Goal: Task Accomplishment & Management: Manage account settings

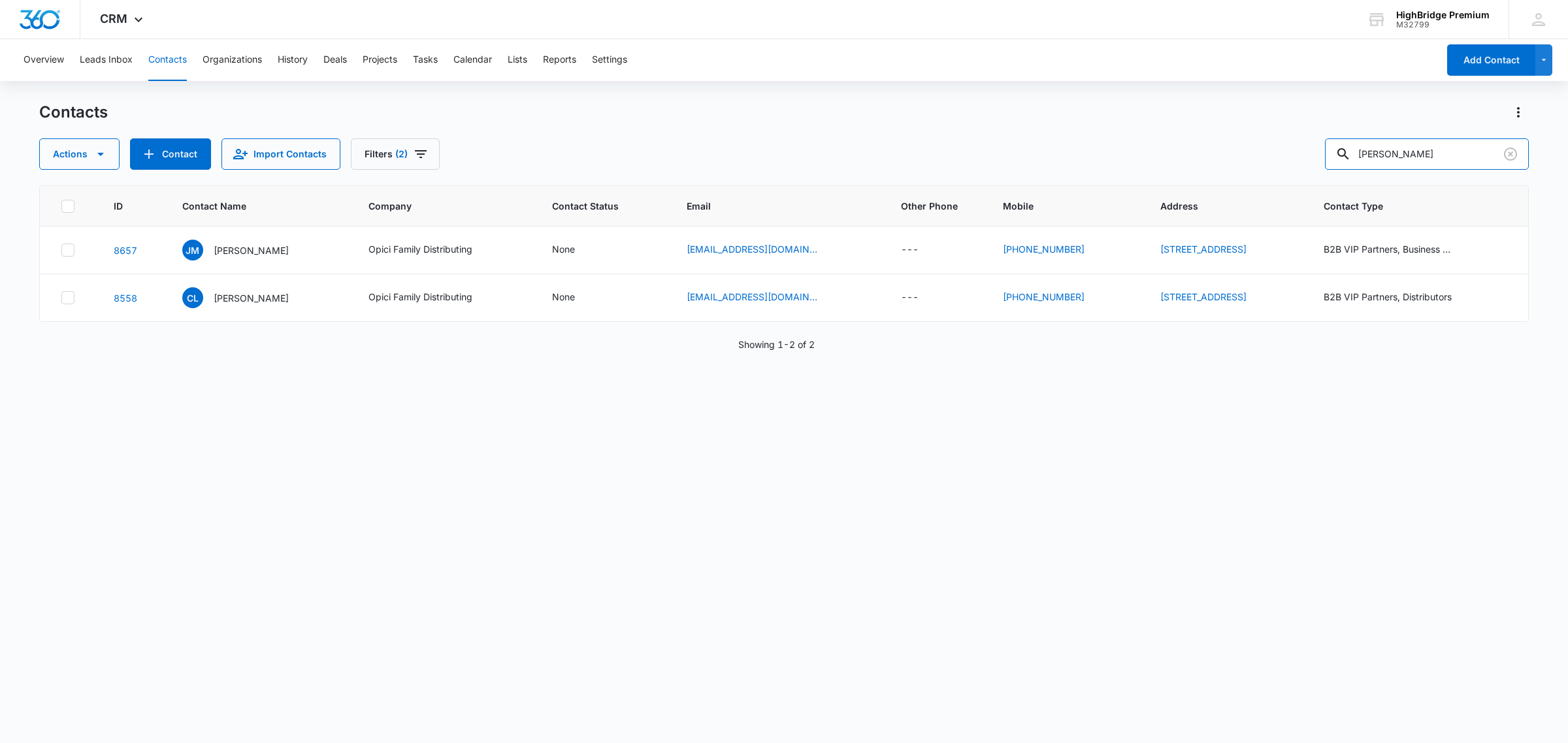
drag, startPoint x: 1458, startPoint y: 152, endPoint x: 1331, endPoint y: 158, distance: 127.1
click at [1331, 158] on div "Actions Contact Import Contacts Filters (2) [PERSON_NAME]" at bounding box center [784, 154] width 1490 height 31
click at [418, 158] on icon "Filters" at bounding box center [421, 154] width 12 height 8
click at [512, 303] on icon "Show Type filters" at bounding box center [505, 304] width 16 height 16
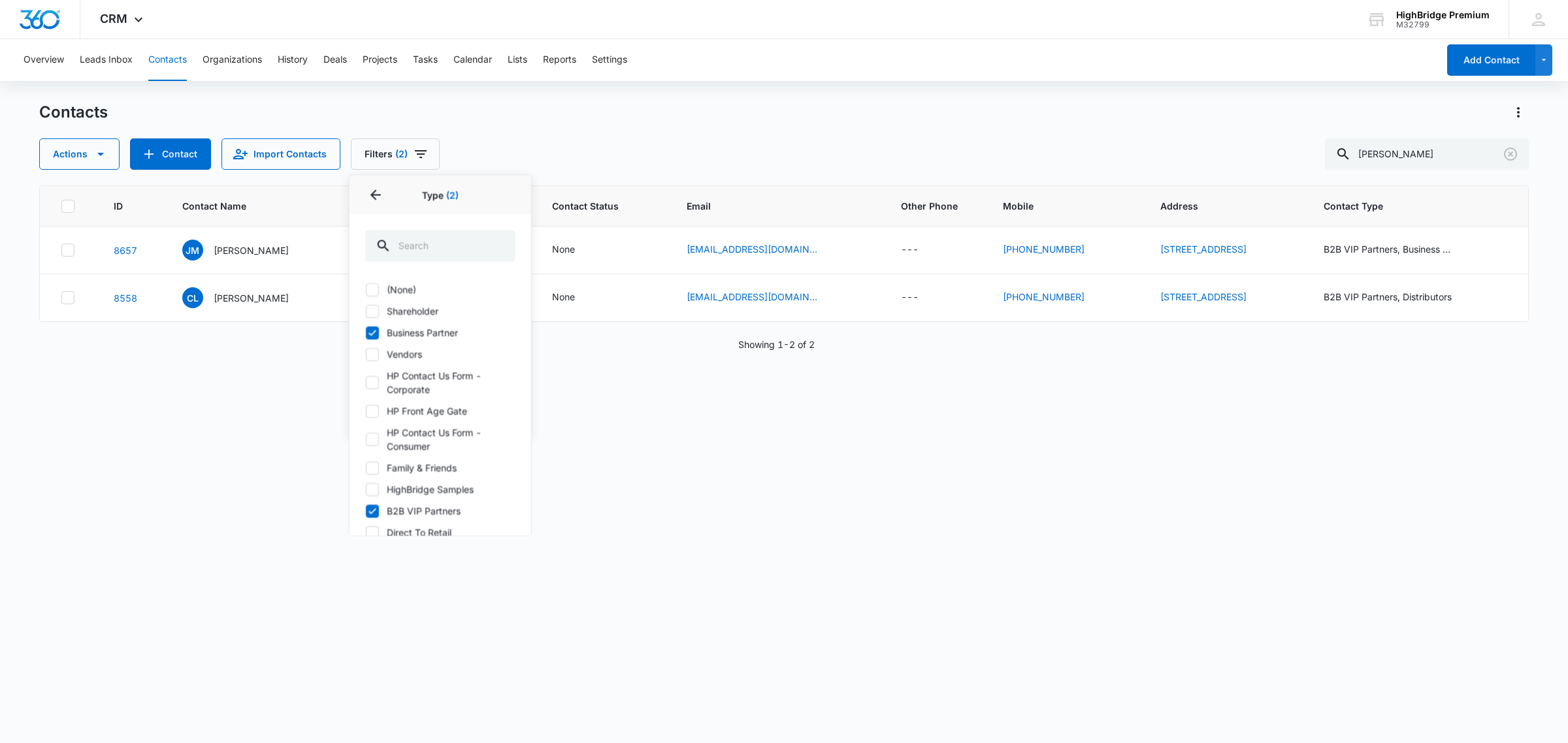
click at [365, 511] on label "B2B VIP Partners" at bounding box center [439, 511] width 150 height 14
click at [365, 511] on input "B2B VIP Partners" at bounding box center [365, 511] width 1 height 1
checkbox input "false"
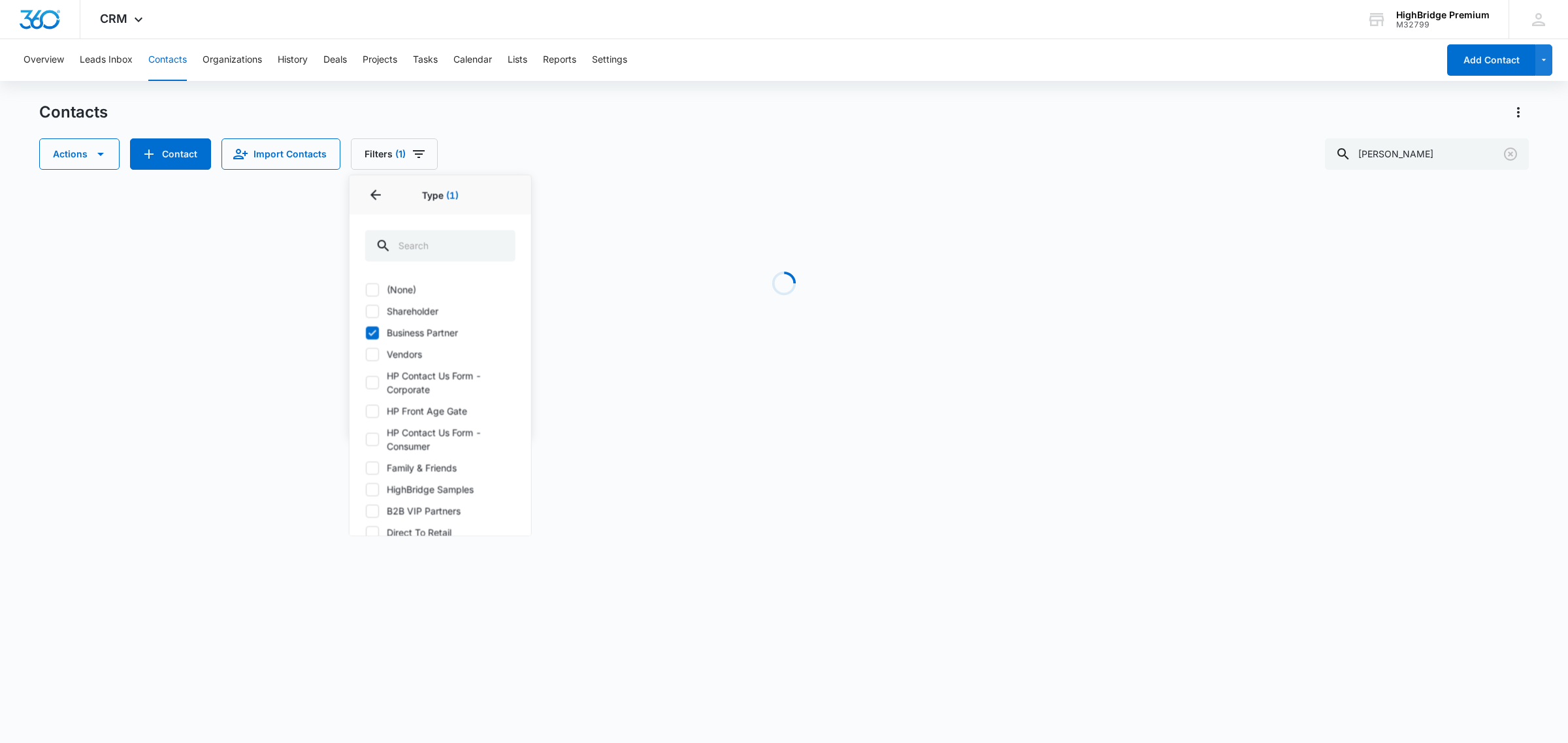
click at [367, 337] on icon at bounding box center [373, 332] width 12 height 12
click at [366, 333] on input "Business Partner" at bounding box center [365, 332] width 1 height 1
checkbox input "false"
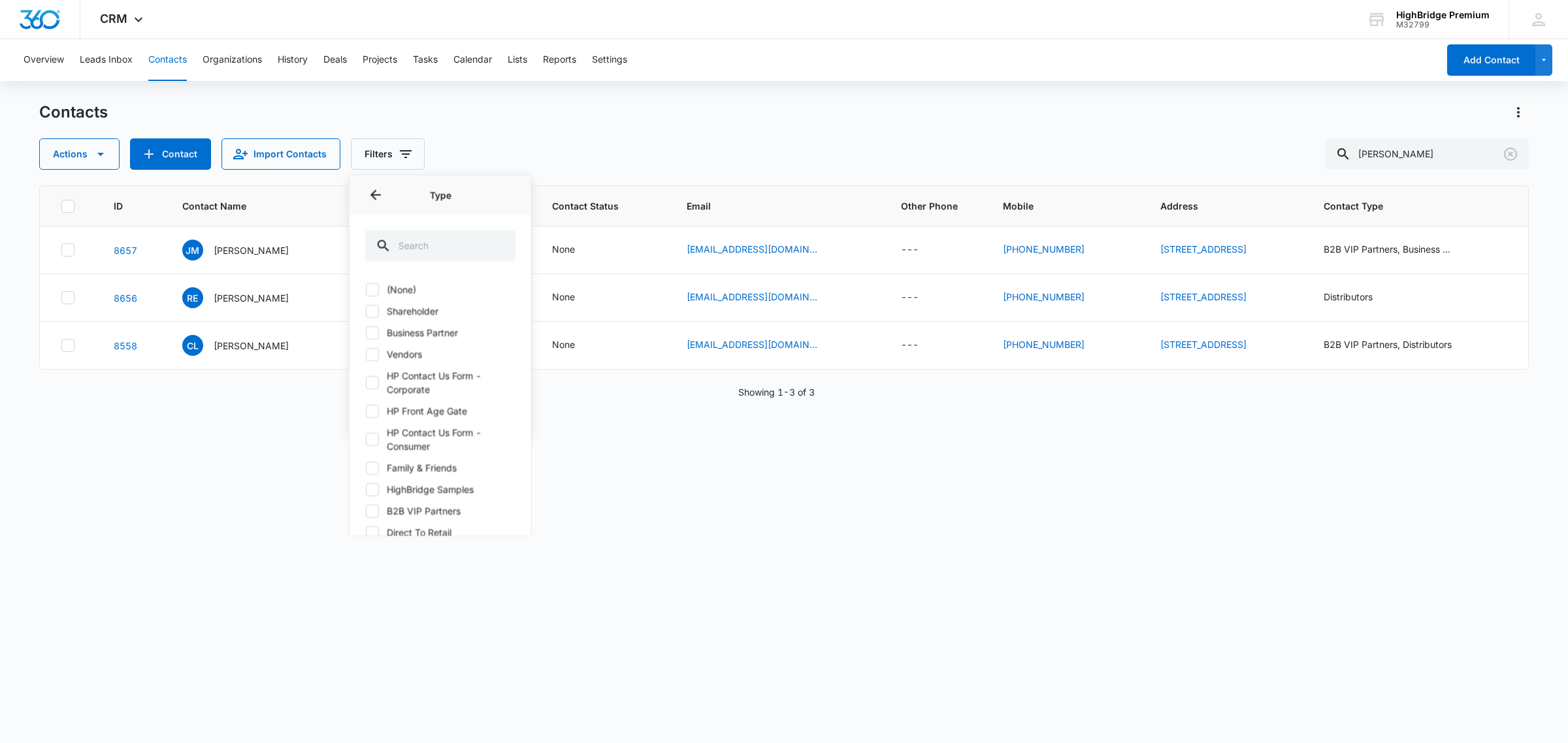
click at [373, 313] on icon at bounding box center [373, 311] width 12 height 12
click at [366, 312] on input "Shareholder" at bounding box center [365, 311] width 1 height 1
checkbox input "true"
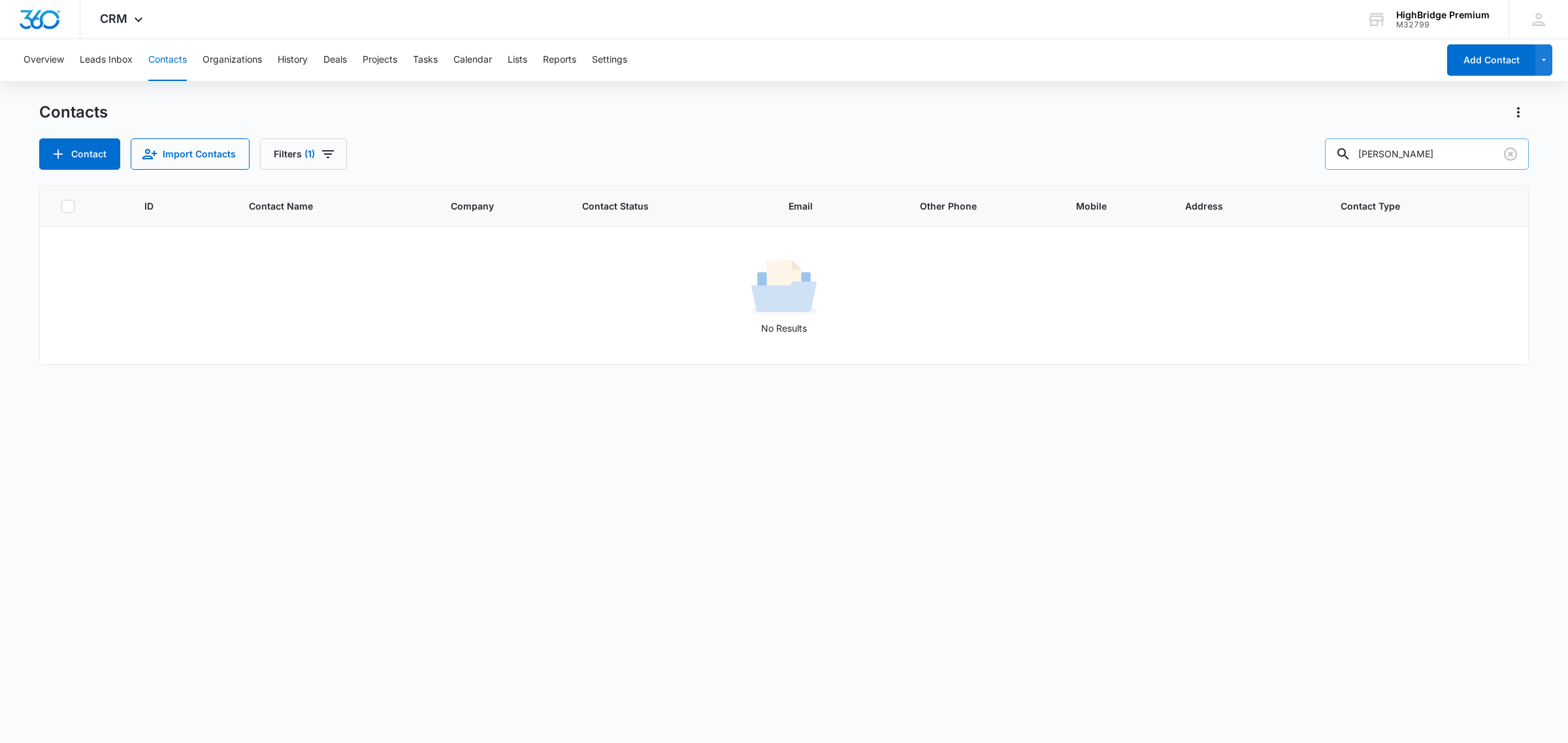
drag, startPoint x: 1428, startPoint y: 158, endPoint x: 1366, endPoint y: 158, distance: 62.0
click at [1366, 158] on div "[PERSON_NAME]" at bounding box center [1427, 154] width 204 height 31
type input "Renard"
